Goal: Check status: Check status

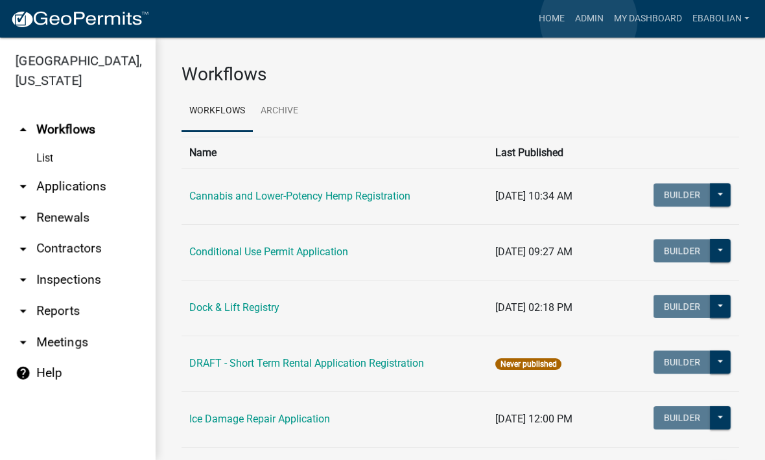
click at [589, 21] on link "Admin" at bounding box center [589, 18] width 39 height 25
click at [95, 182] on link "arrow_drop_down Applications" at bounding box center [78, 186] width 156 height 31
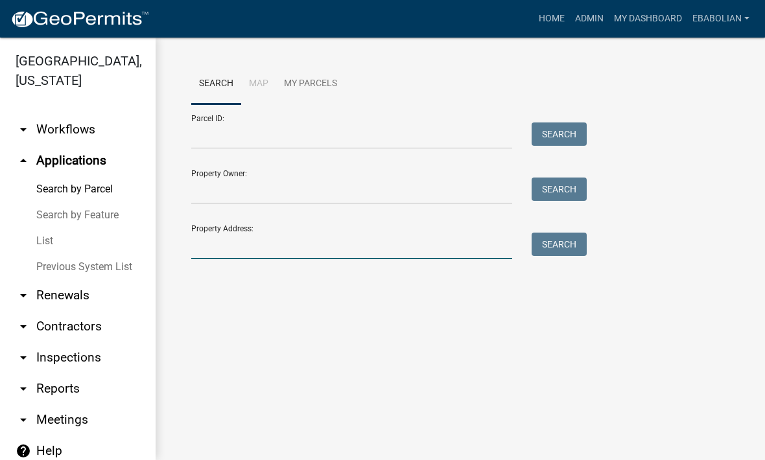
click at [261, 246] on input "Property Address:" at bounding box center [351, 246] width 321 height 27
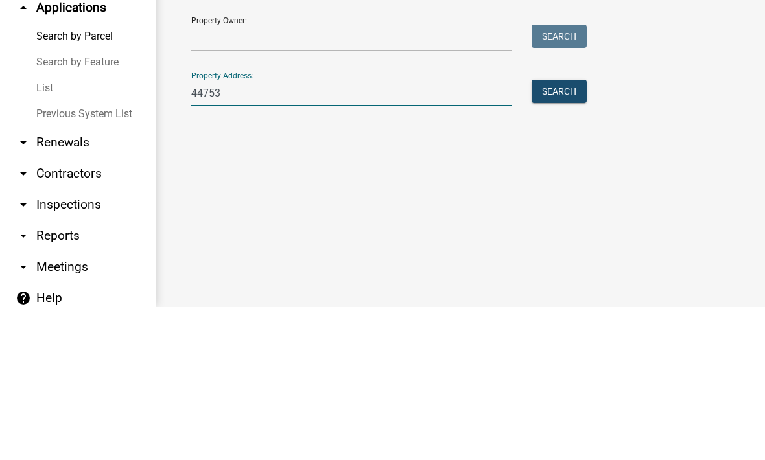
type input "44753"
click at [561, 233] on button "Search" at bounding box center [559, 244] width 55 height 23
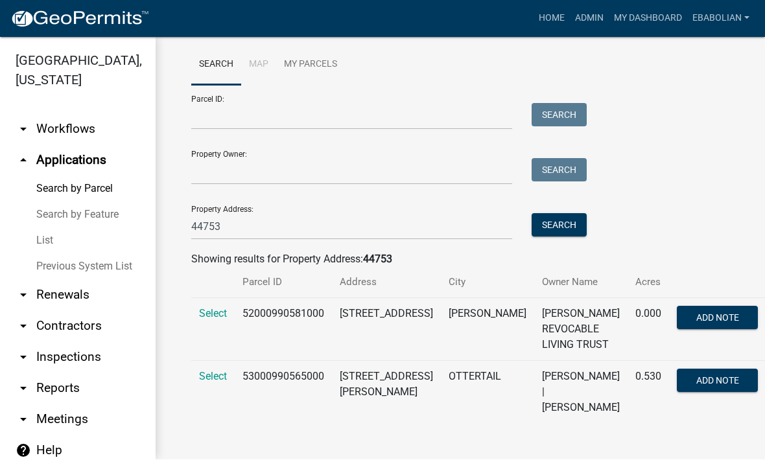
scroll to position [18, 0]
click at [222, 319] on span "Select" at bounding box center [213, 315] width 28 height 12
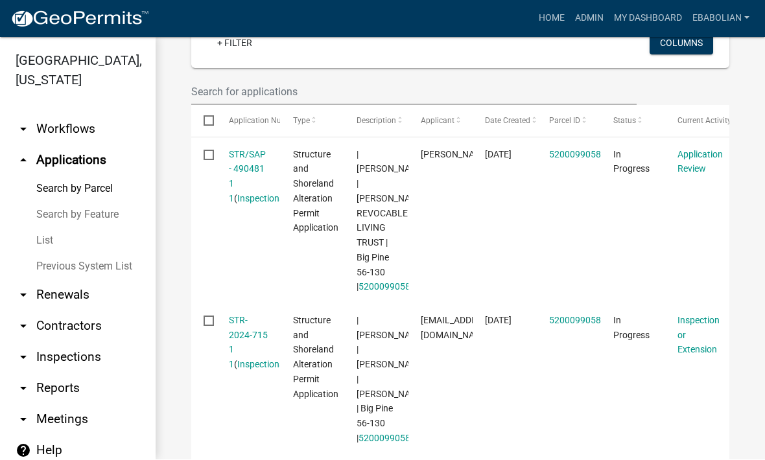
scroll to position [396, 0]
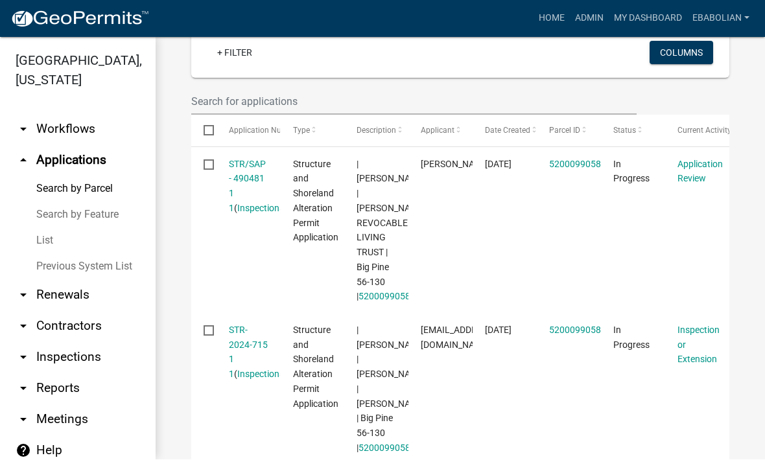
click at [242, 182] on link "STR/SAP - 490481 1 1" at bounding box center [247, 186] width 37 height 54
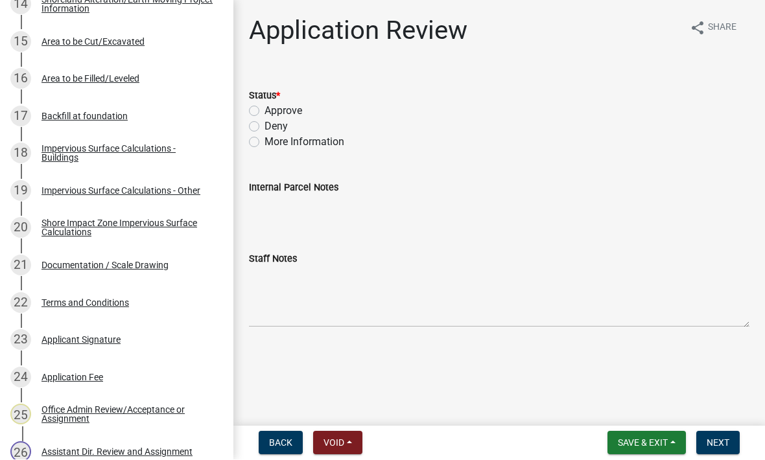
scroll to position [765, 0]
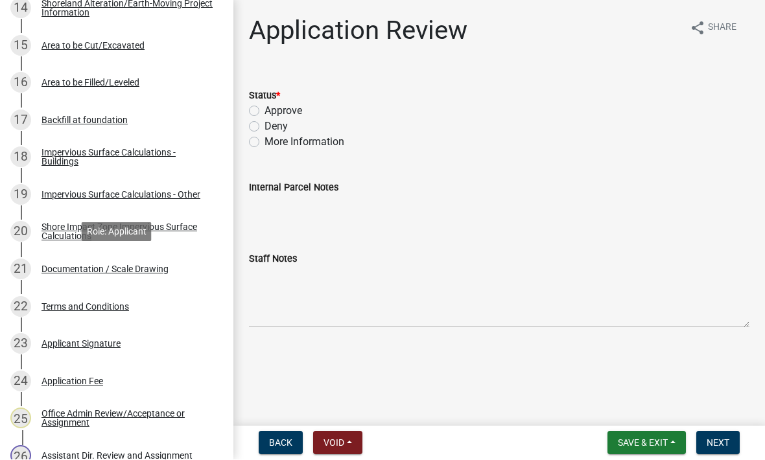
click at [159, 265] on div "Documentation / Scale Drawing" at bounding box center [104, 269] width 127 height 9
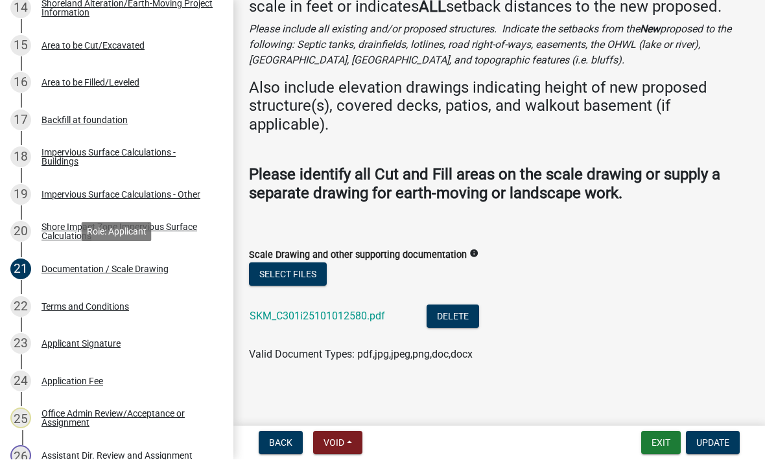
scroll to position [93, 0]
click at [342, 313] on link "SKM_C301i25101012580.pdf" at bounding box center [317, 317] width 135 height 12
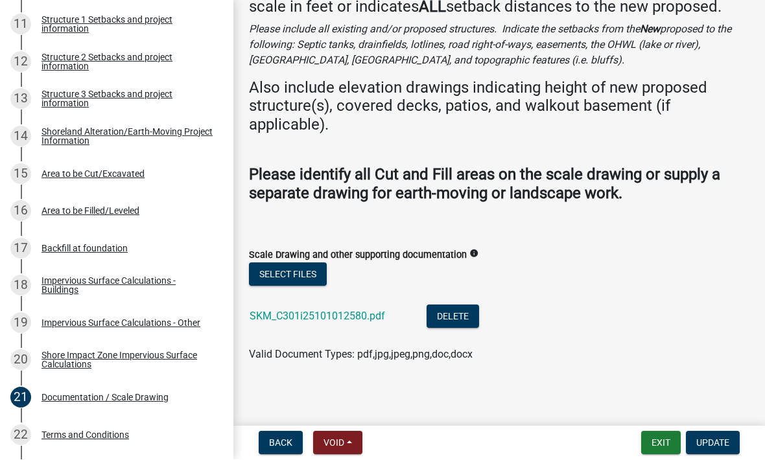
scroll to position [628, 0]
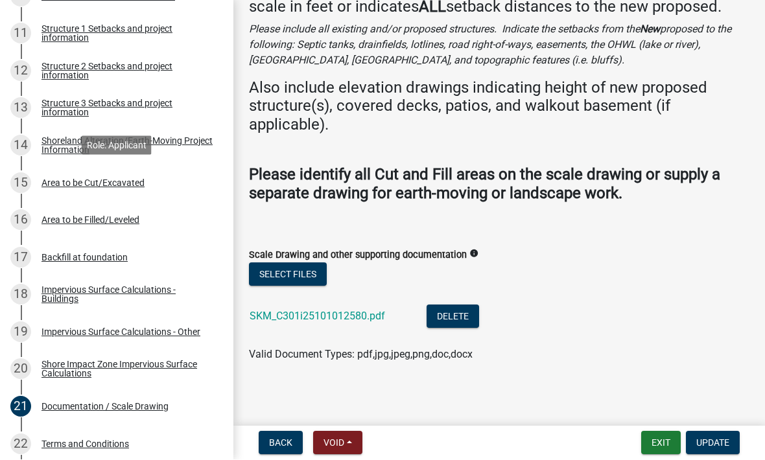
click at [131, 180] on div "Area to be Cut/Excavated" at bounding box center [92, 183] width 103 height 9
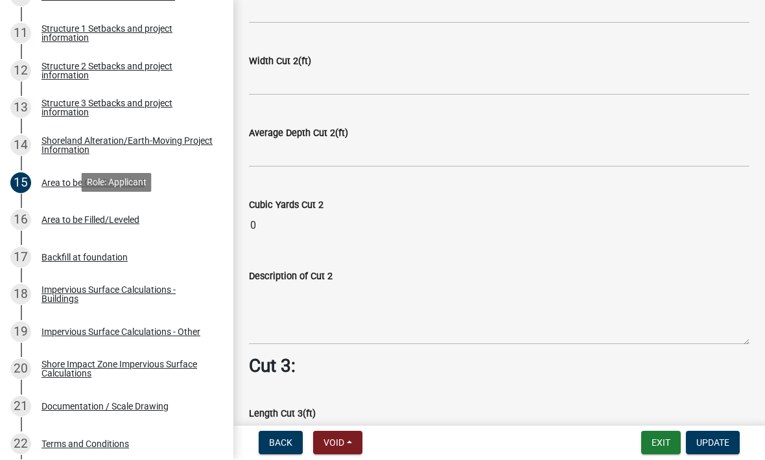
click at [130, 222] on div "Area to be Filled/Leveled" at bounding box center [90, 220] width 98 height 9
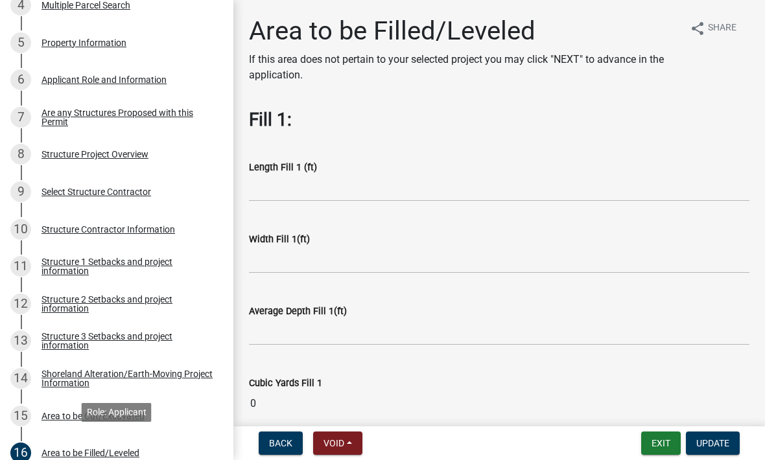
scroll to position [386, 0]
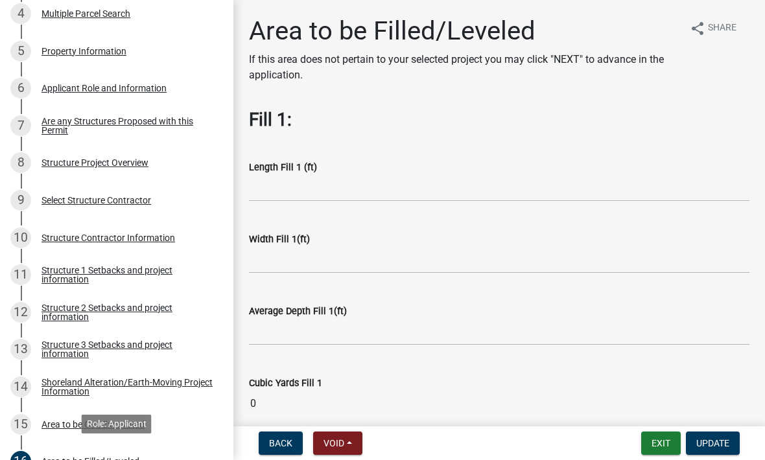
click at [148, 272] on div "Structure 1 Setbacks and project information" at bounding box center [126, 275] width 171 height 18
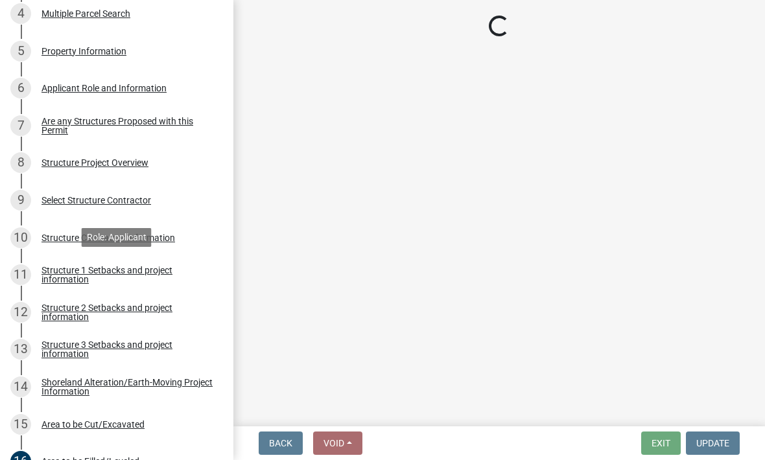
select select "c185e313-3403-4239-bd61-bb563c58a77a"
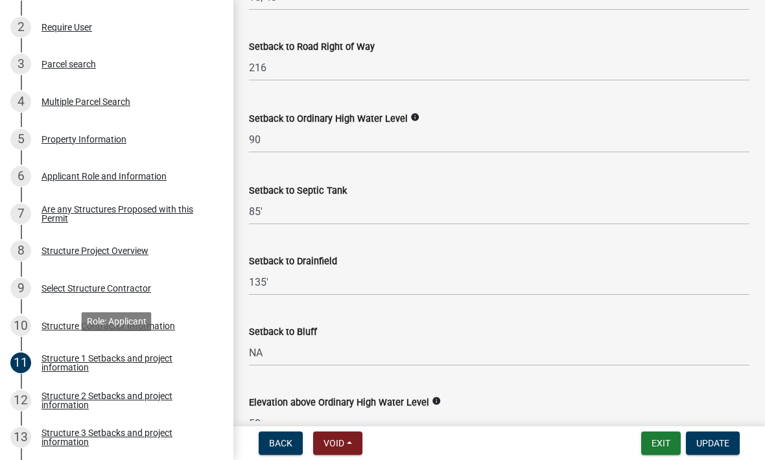
scroll to position [289, 0]
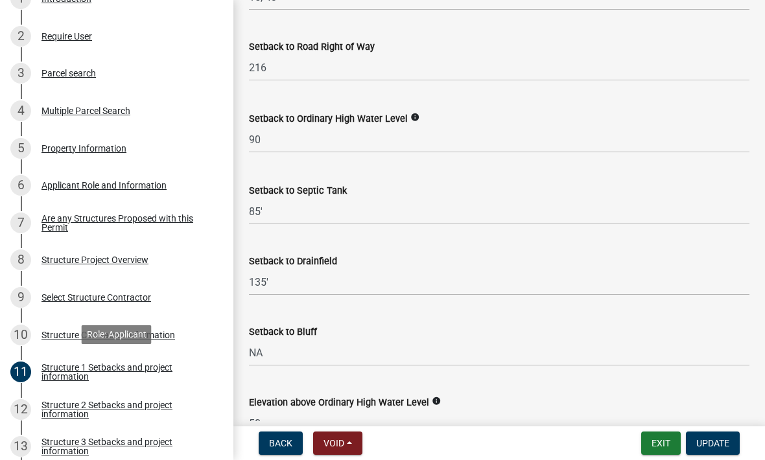
click at [118, 144] on div "Property Information" at bounding box center [83, 148] width 85 height 9
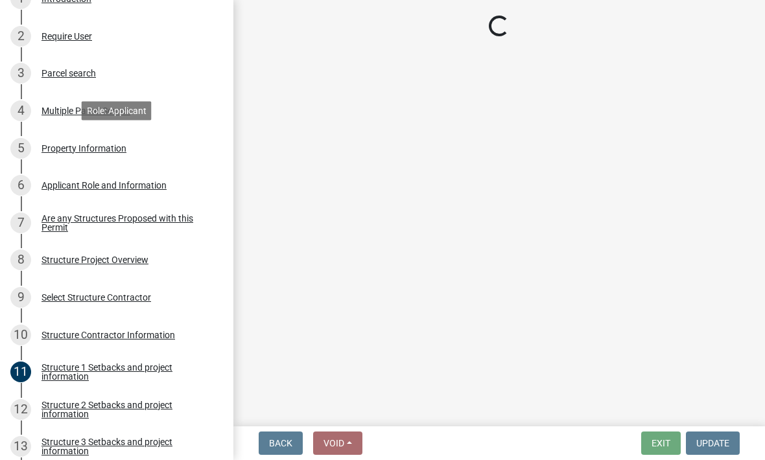
scroll to position [0, 0]
select select "7a383bc9-1ab3-45d1-a8e2-10abd99d8c01"
select select "91995f90-6606-463b-bec3-c5862f147548"
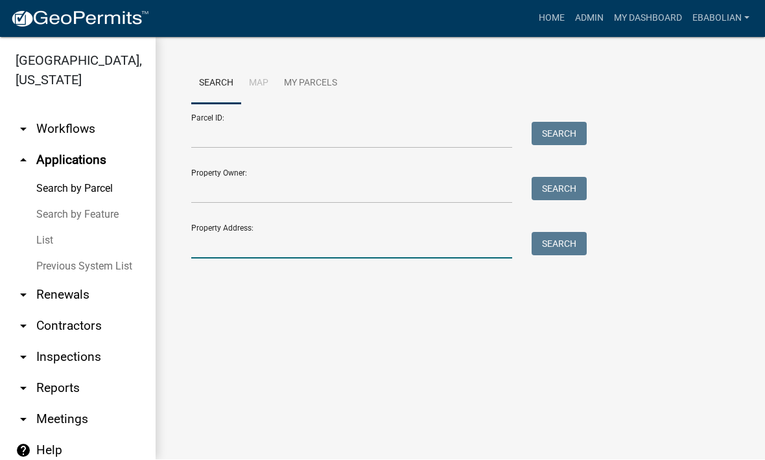
click at [333, 241] on input "Property Address:" at bounding box center [351, 246] width 321 height 27
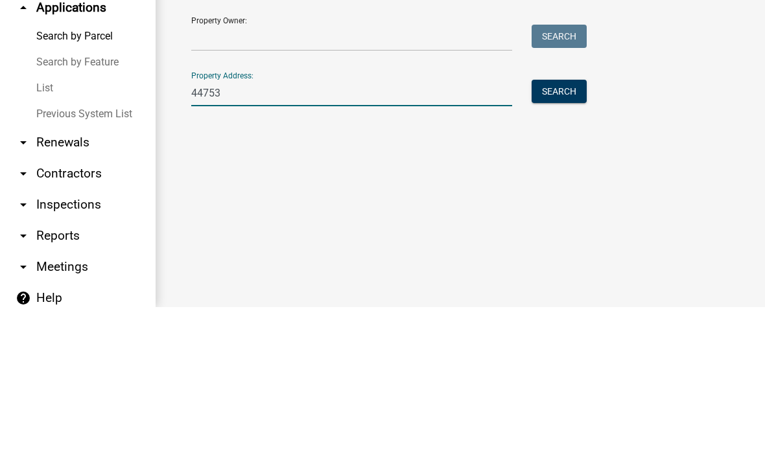
type input "44753"
click at [572, 233] on button "Search" at bounding box center [559, 244] width 55 height 23
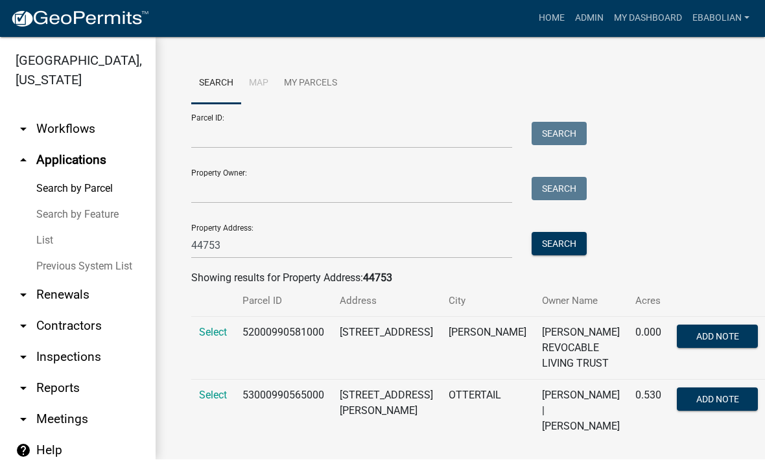
click at [216, 334] on span "Select" at bounding box center [213, 333] width 28 height 12
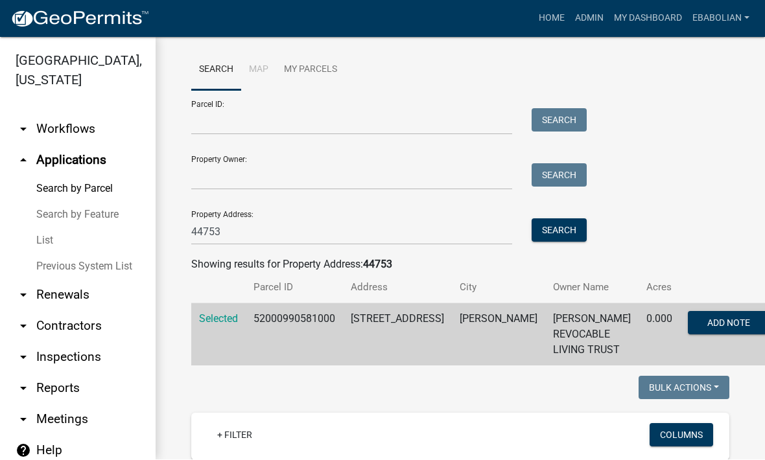
scroll to position [10, 0]
